Goal: Download file/media

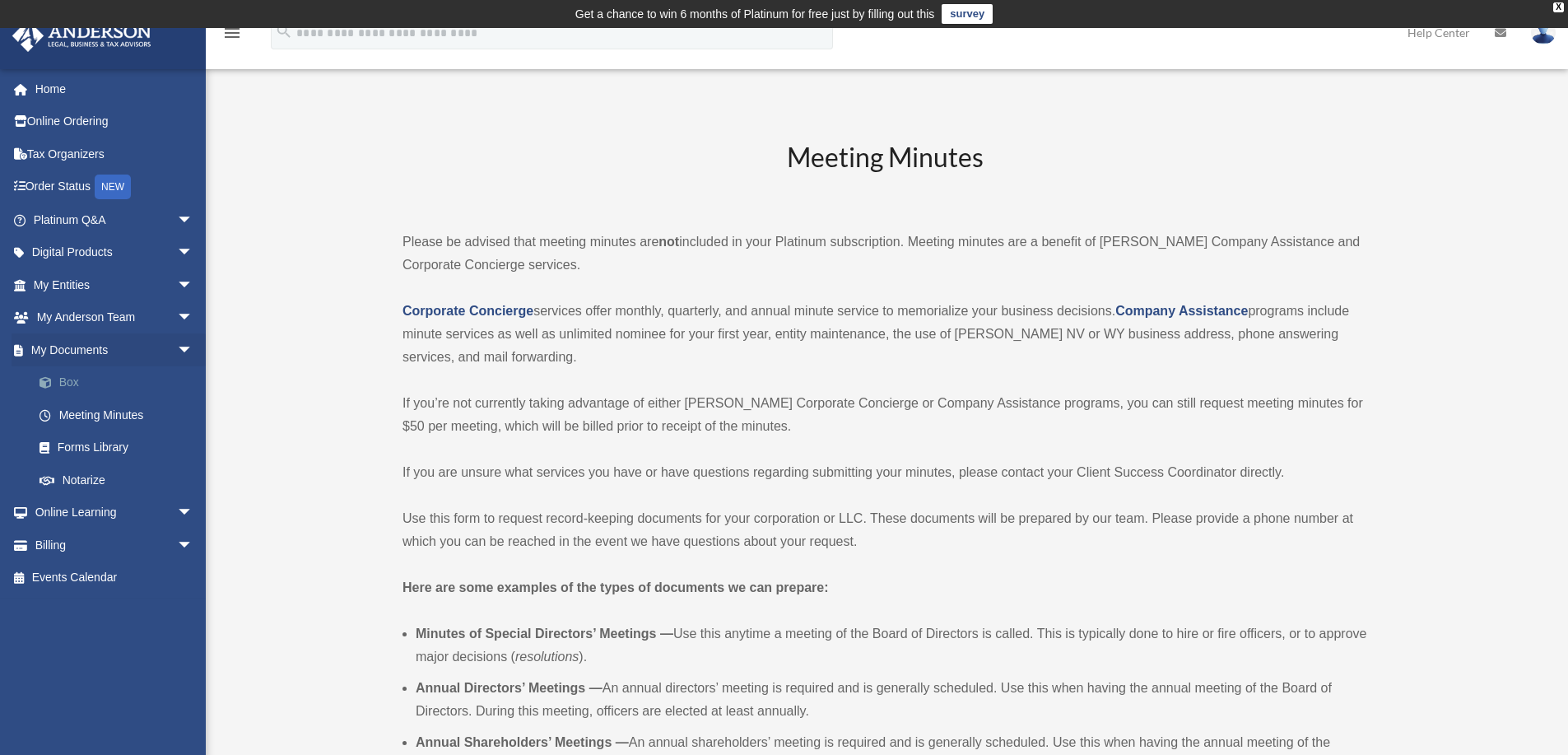
click at [129, 384] on link "Box" at bounding box center [120, 383] width 195 height 33
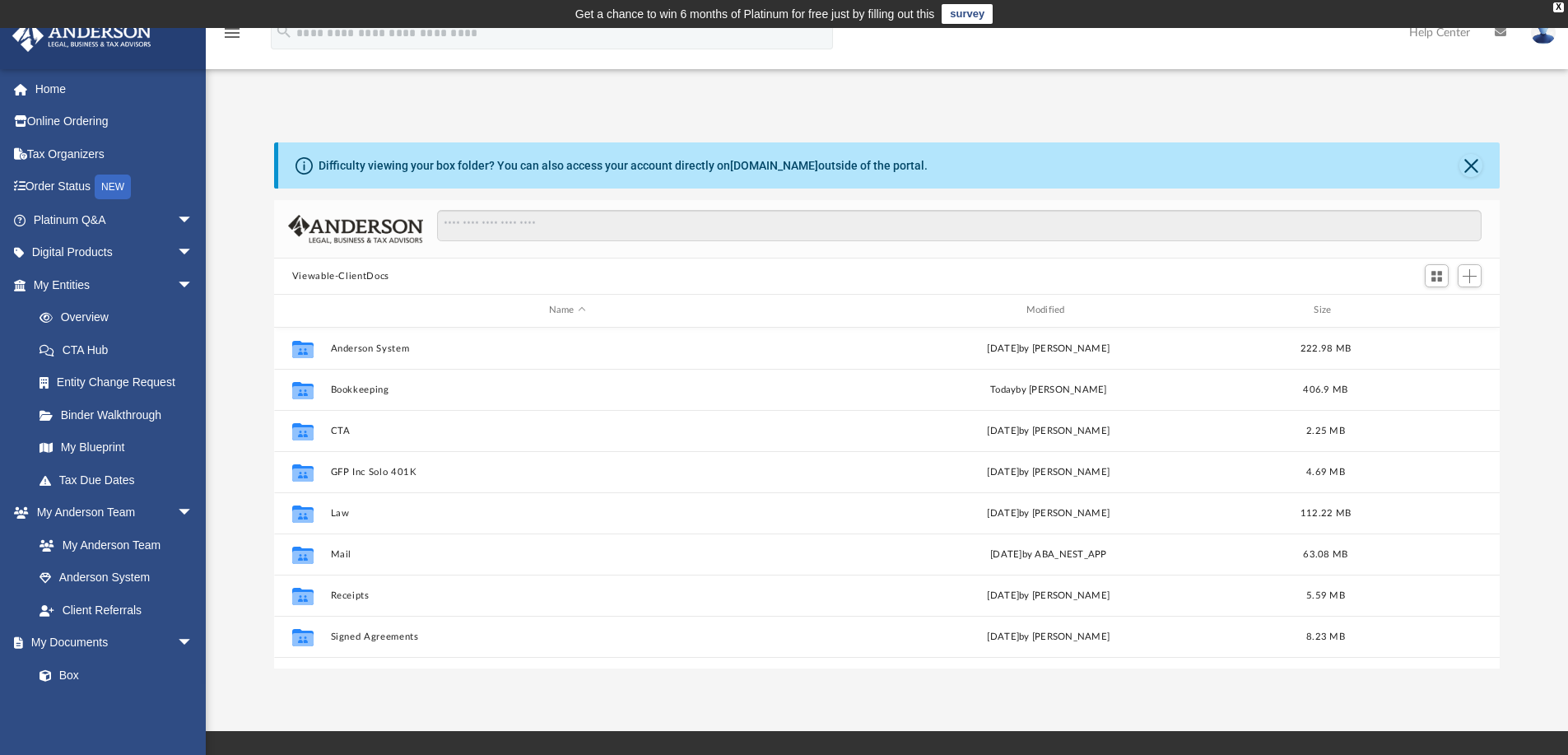
scroll to position [361, 1213]
click at [245, 442] on div "Difficulty viewing your box folder? You can also access your account directly o…" at bounding box center [887, 405] width 1362 height 526
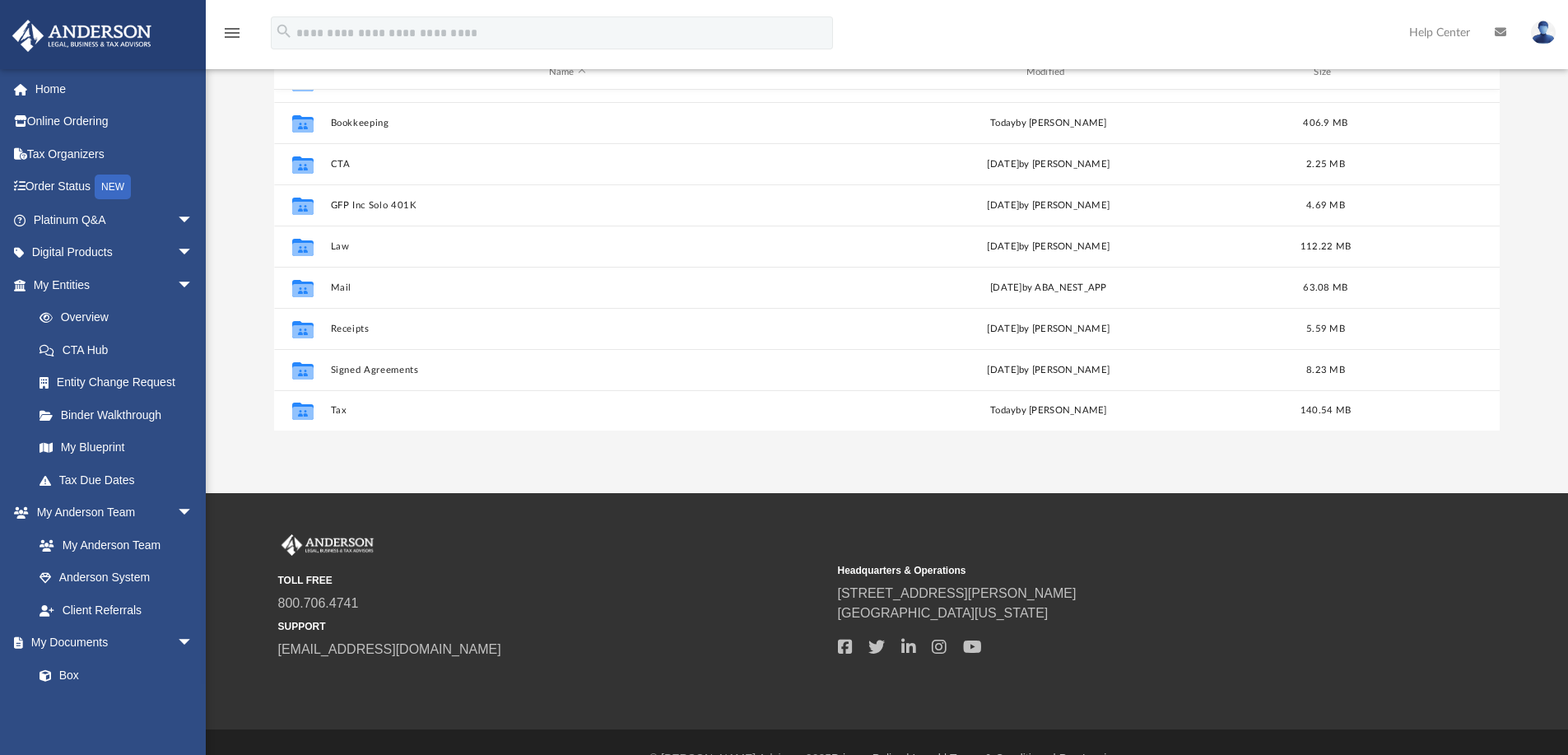
scroll to position [247, 0]
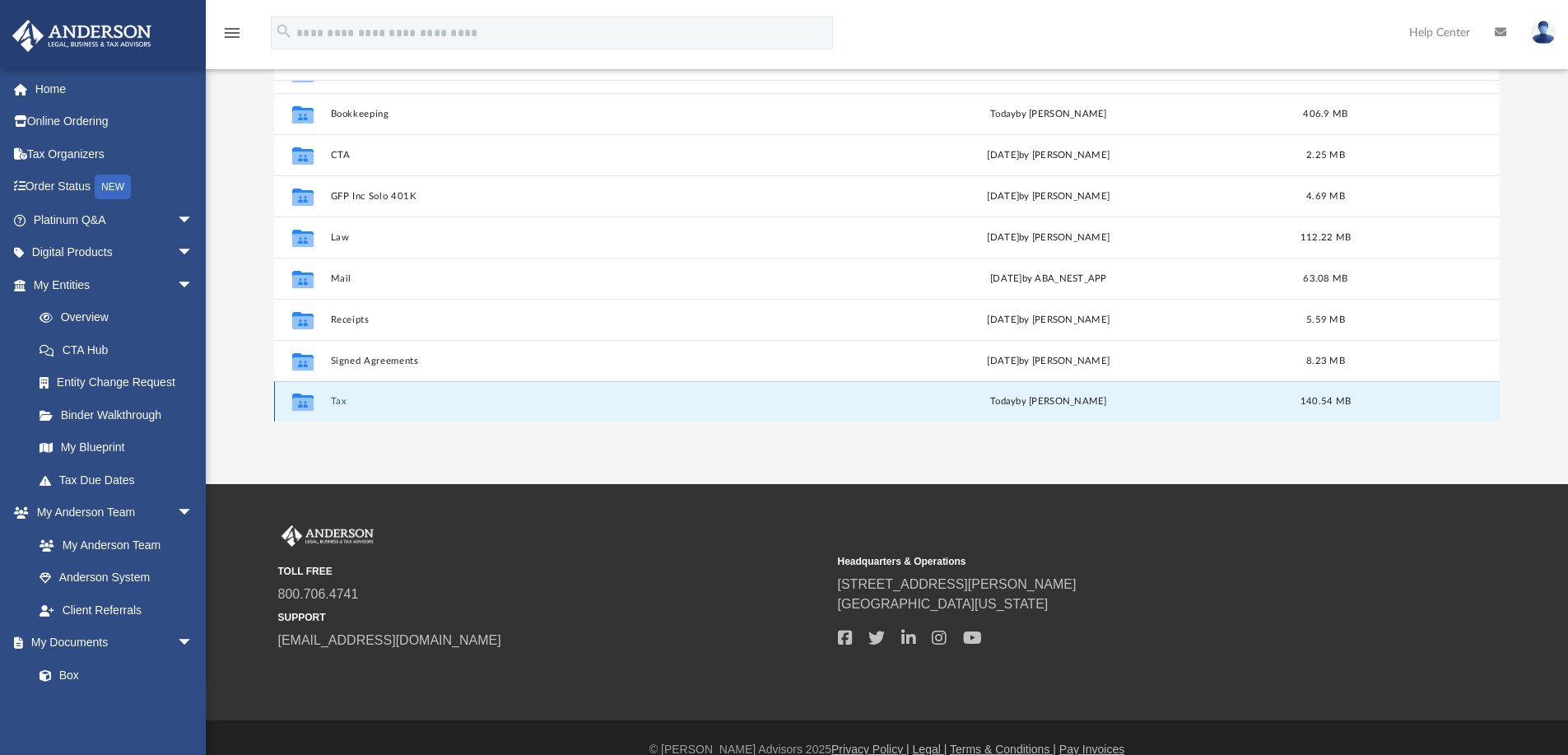
click at [335, 398] on button "Tax" at bounding box center [567, 401] width 474 height 10
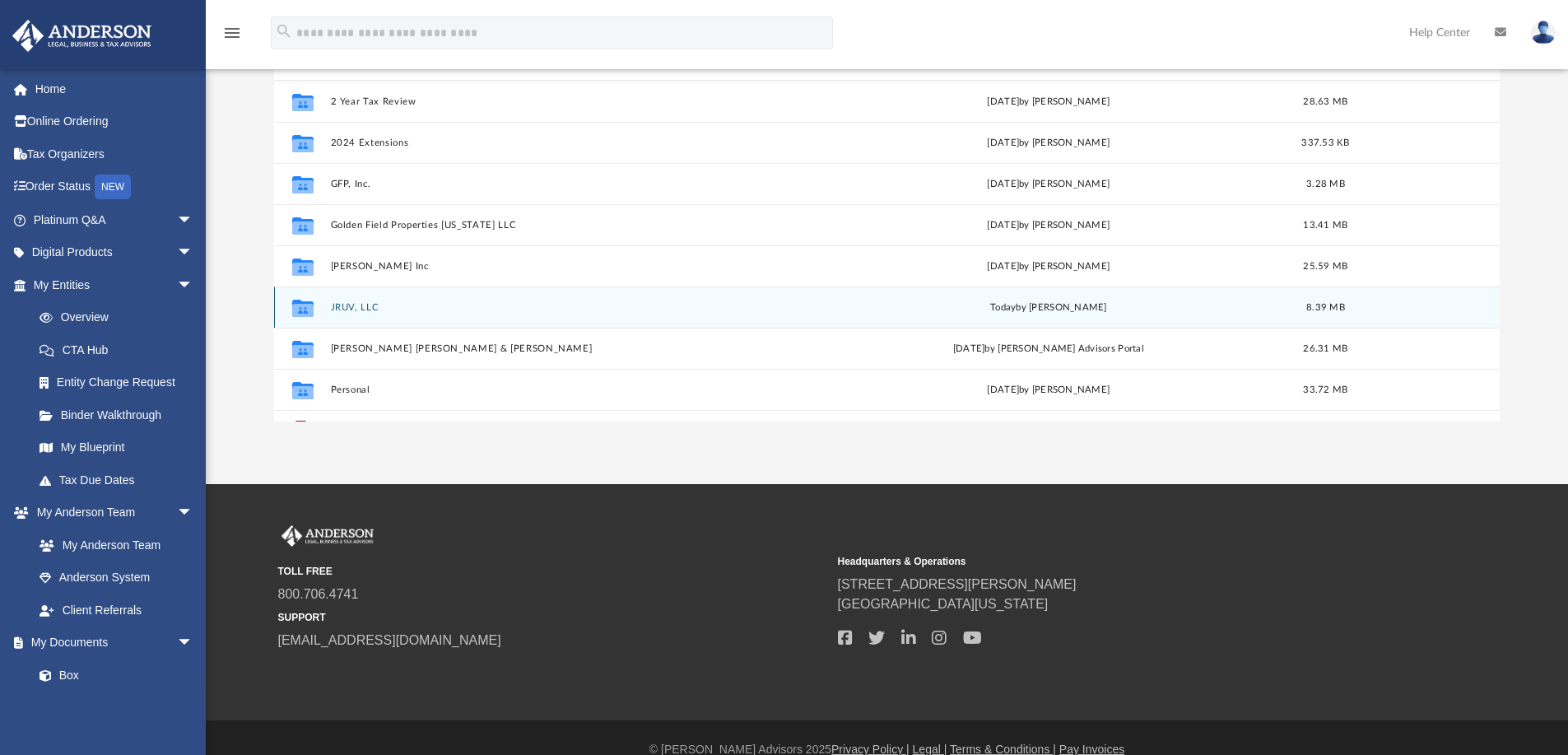
click at [359, 307] on button "JRUV, LLC" at bounding box center [567, 307] width 474 height 10
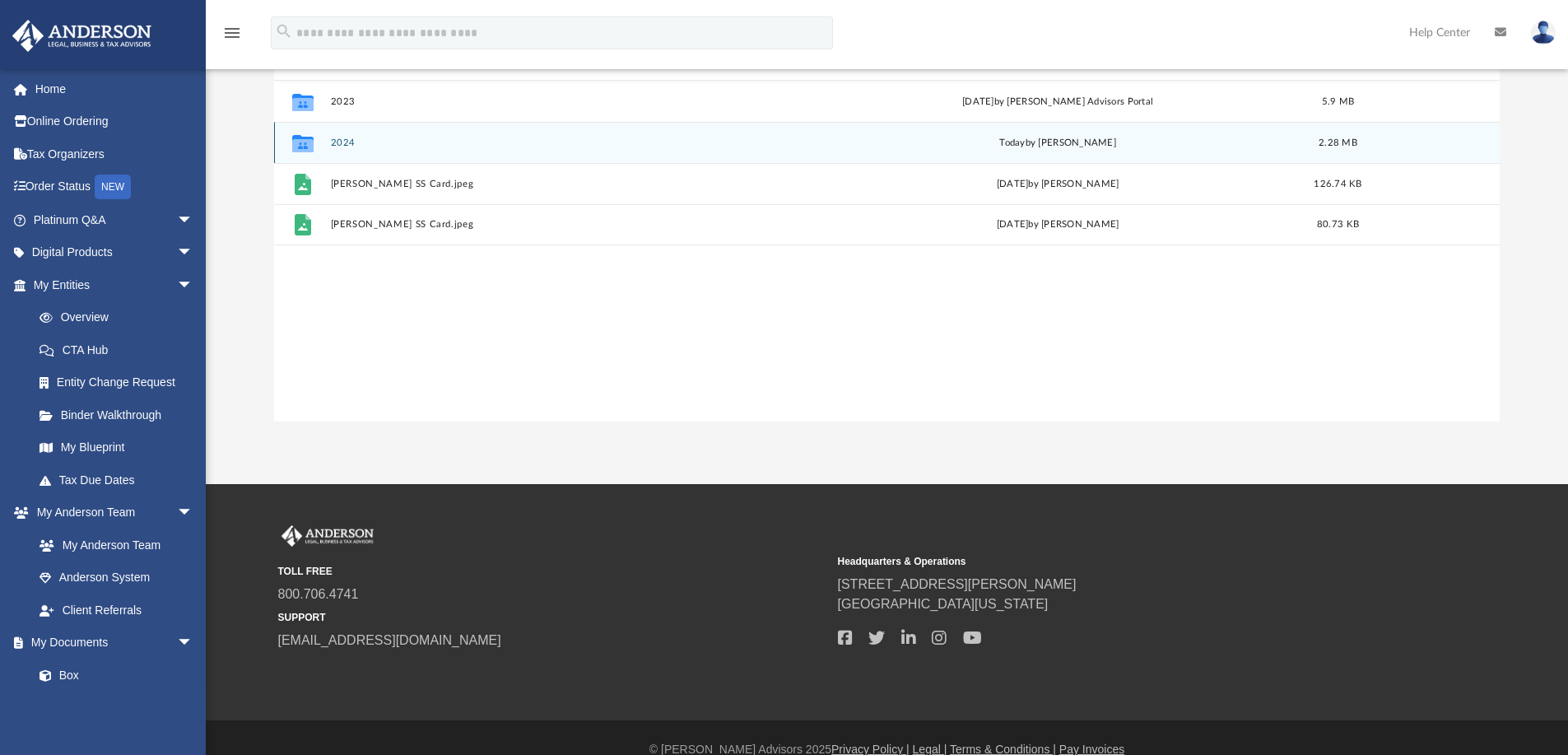
click at [378, 141] on button "2024" at bounding box center [570, 142] width 479 height 10
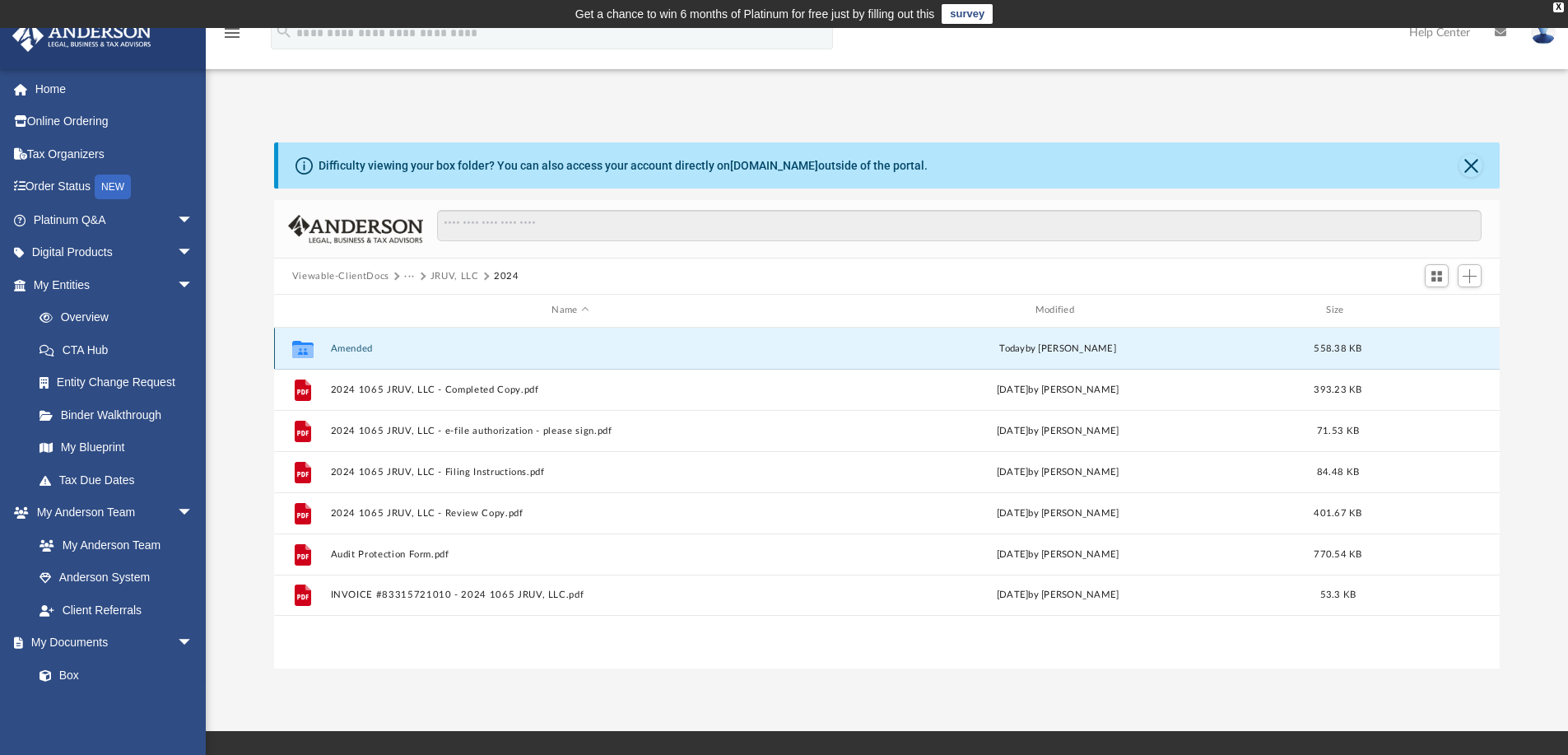
click at [353, 343] on button "Amended" at bounding box center [570, 348] width 479 height 10
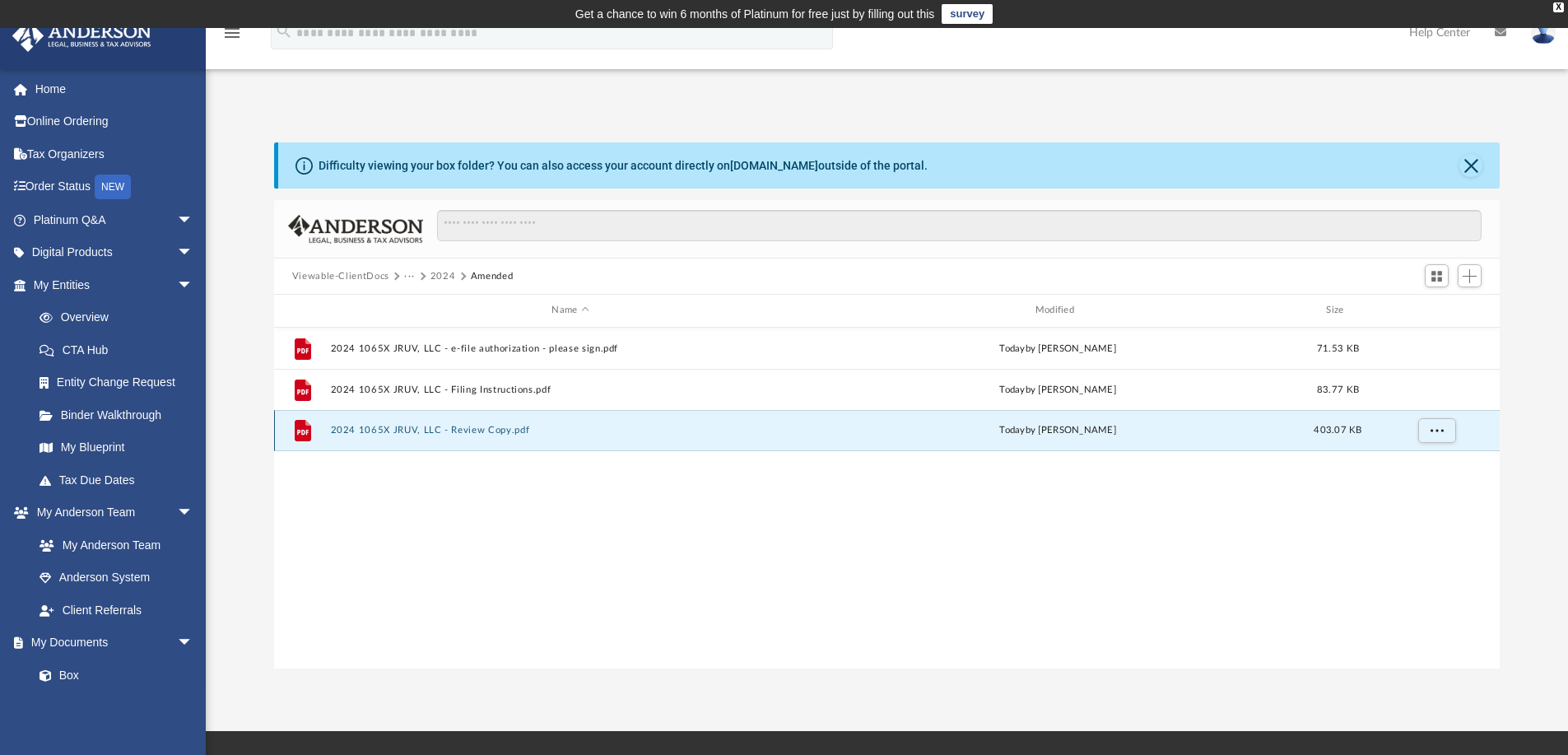
click at [416, 429] on button "2024 1065X JRUV, LLC - Review Copy.pdf" at bounding box center [570, 430] width 479 height 10
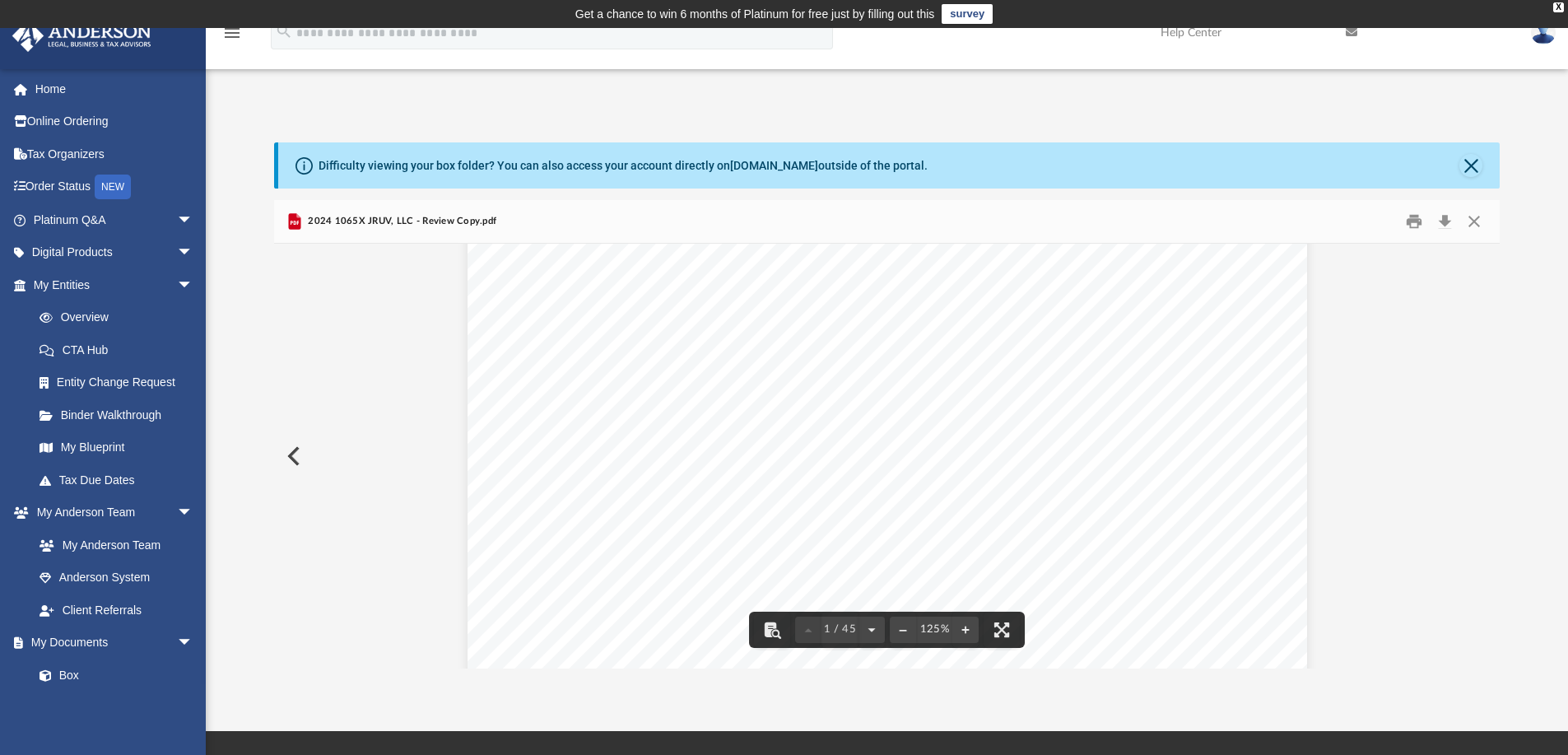
scroll to position [329, 0]
click at [1448, 219] on button "Download" at bounding box center [1444, 222] width 30 height 26
